Goal: Task Accomplishment & Management: Manage account settings

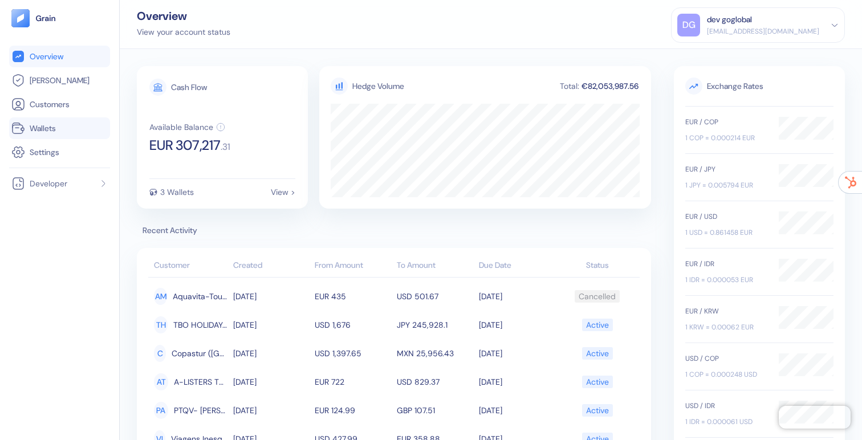
click at [48, 120] on li "Wallets" at bounding box center [59, 128] width 101 height 22
click at [47, 79] on span "[PERSON_NAME]" at bounding box center [60, 80] width 60 height 11
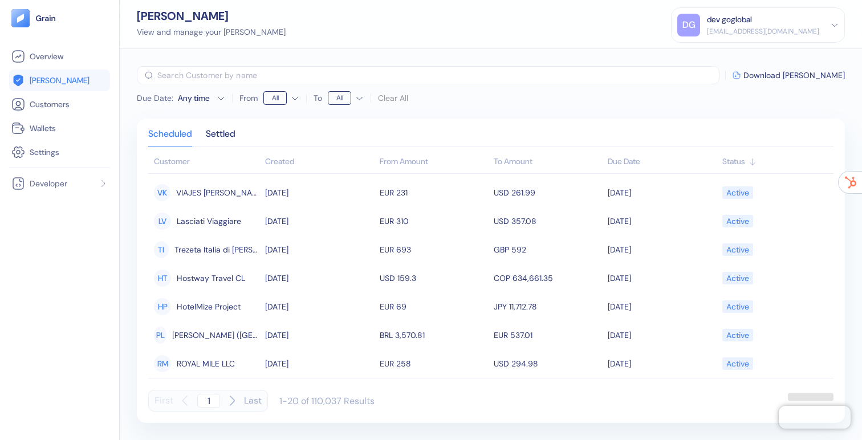
click at [342, 90] on html "Pingdom Check: App Online Overview [PERSON_NAME] Customers Wallets Settings Dev…" at bounding box center [431, 220] width 862 height 440
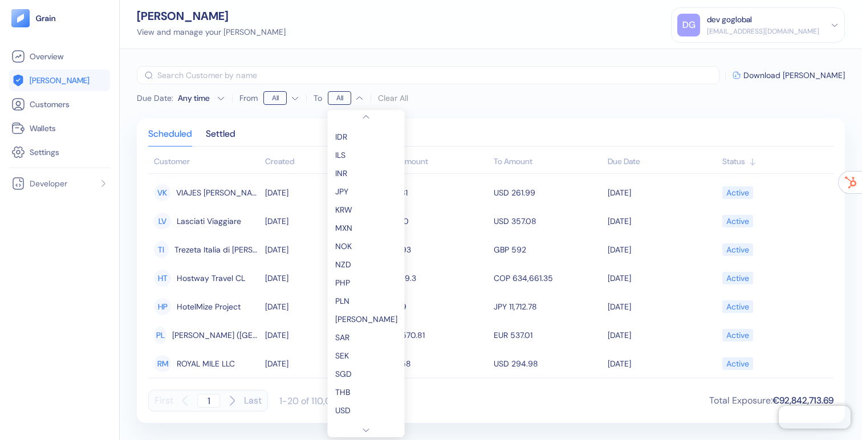
scroll to position [239, 0]
click at [280, 103] on html "Pingdom Check: App Online Overview [PERSON_NAME] Customers Wallets Settings Dev…" at bounding box center [431, 220] width 862 height 440
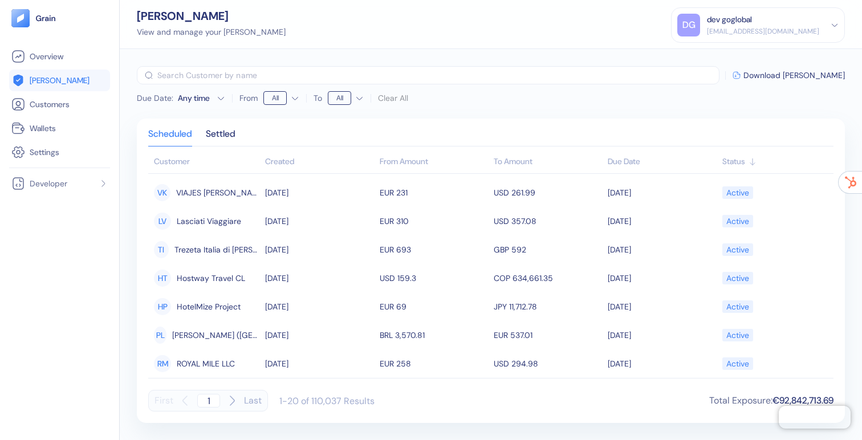
click at [275, 100] on html "Pingdom Check: App Online Overview [PERSON_NAME] Customers Wallets Settings Dev…" at bounding box center [431, 220] width 862 height 440
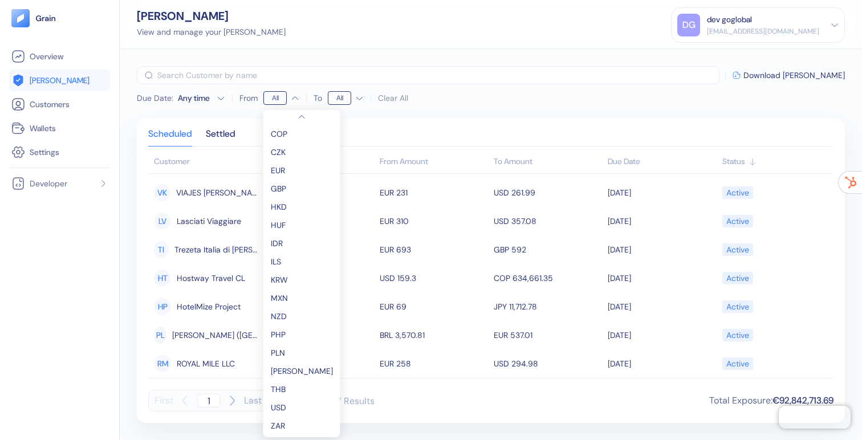
scroll to position [111, 0]
click at [776, 33] on html "Pingdom Check: App Online Overview [PERSON_NAME] Customers Wallets Settings Dev…" at bounding box center [431, 220] width 862 height 440
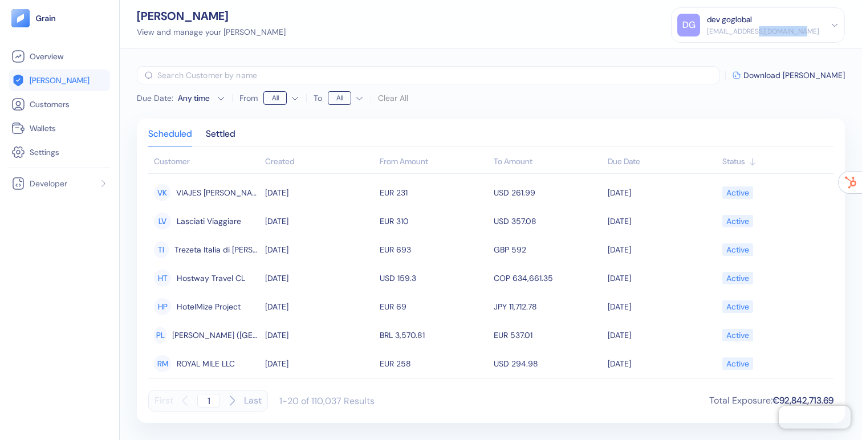
click at [776, 33] on div "[EMAIL_ADDRESS][DOMAIN_NAME]" at bounding box center [763, 31] width 112 height 10
click at [717, 59] on div "Sign Out" at bounding box center [707, 57] width 31 height 12
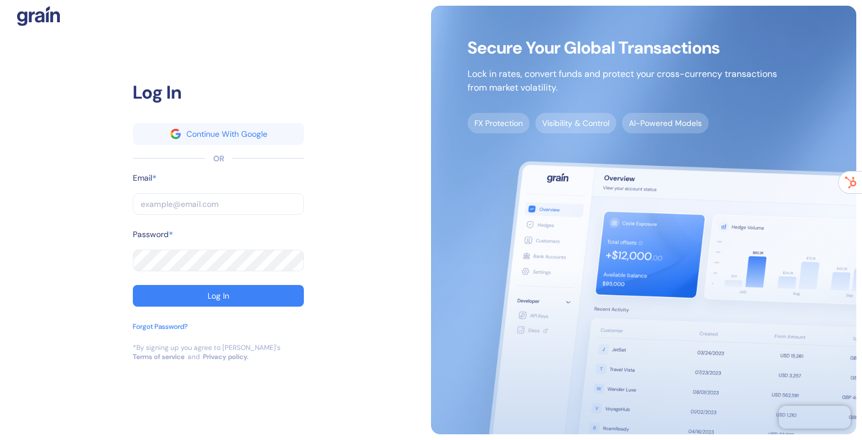
click at [193, 193] on input "text" at bounding box center [218, 204] width 171 height 22
type input "[EMAIL_ADDRESS][DOMAIN_NAME]"
